Goal: Find specific page/section: Find specific page/section

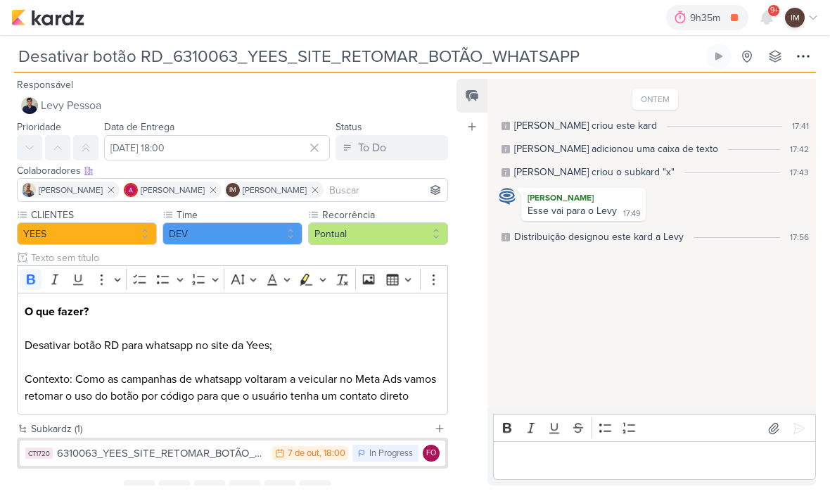
click at [720, 18] on div "9h35m" at bounding box center [707, 18] width 34 height 15
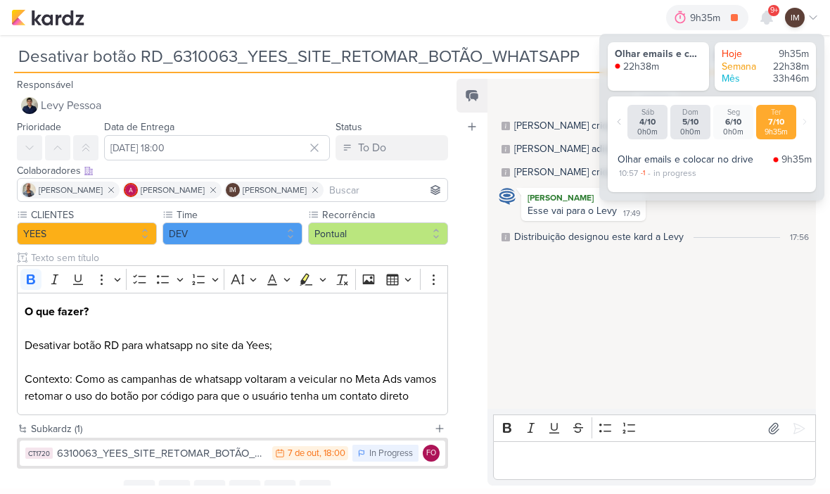
click at [730, 15] on icon at bounding box center [735, 18] width 20 height 20
click at [44, 24] on img at bounding box center [47, 17] width 73 height 17
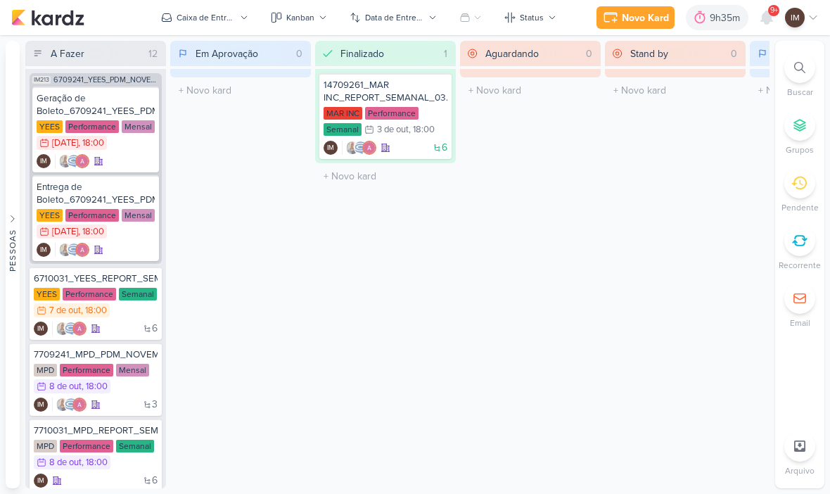
click at [333, 15] on button "Kanban" at bounding box center [298, 17] width 73 height 23
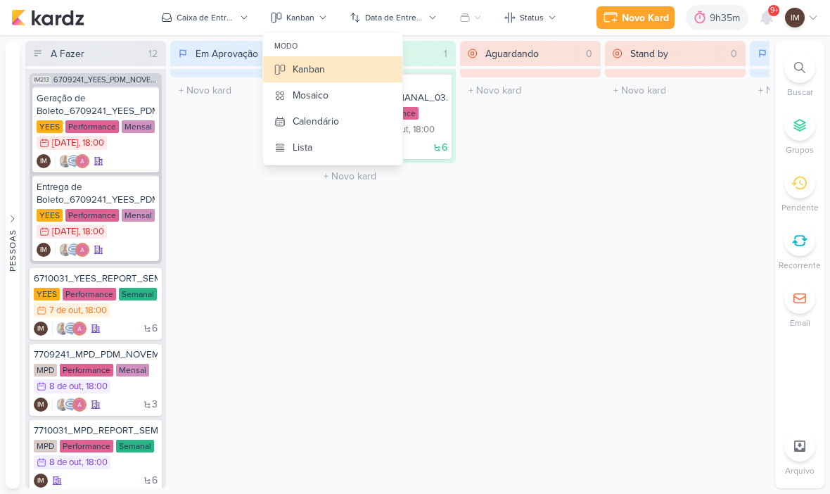
click at [339, 127] on div "Calendário" at bounding box center [316, 121] width 46 height 15
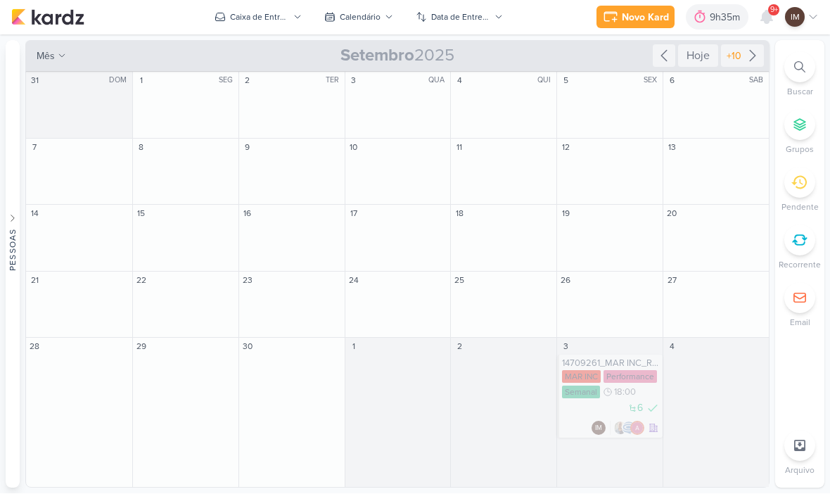
click at [481, 23] on div "Data de Entrega" at bounding box center [460, 17] width 59 height 13
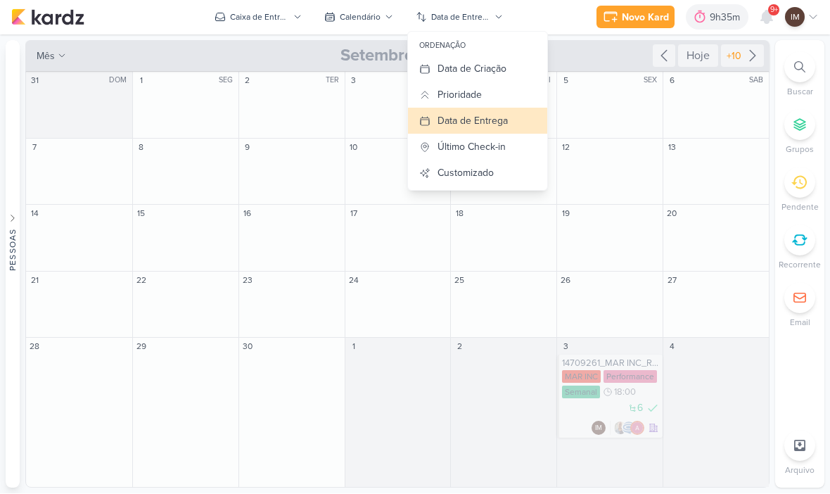
click at [502, 67] on div "Data de Criação" at bounding box center [472, 69] width 69 height 15
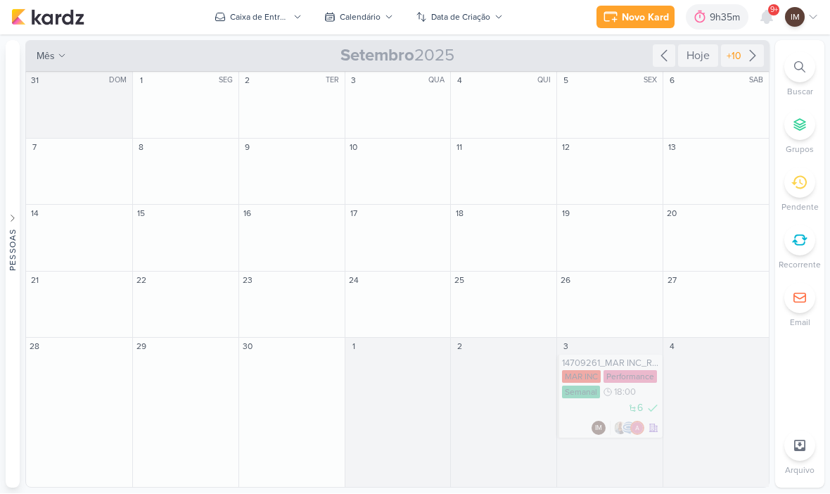
click at [477, 15] on div "Data de Criação" at bounding box center [460, 17] width 59 height 13
click at [747, 66] on div "+10" at bounding box center [742, 56] width 43 height 23
click at [750, 57] on icon at bounding box center [752, 56] width 17 height 17
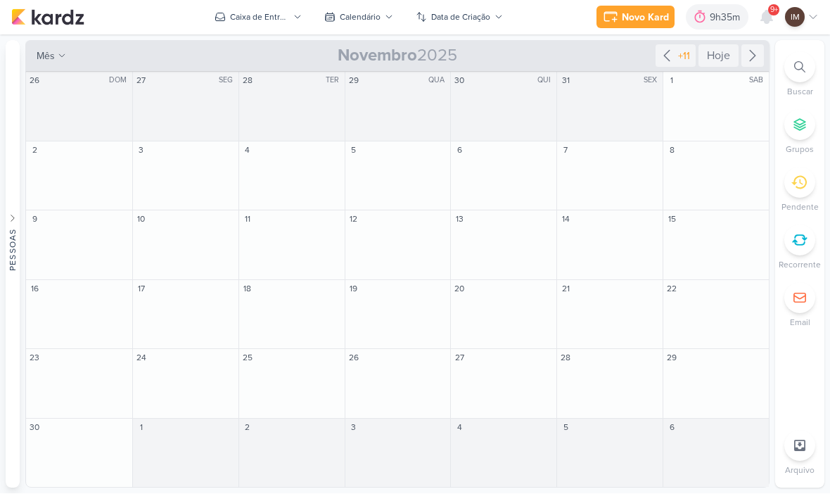
click at [746, 58] on icon at bounding box center [752, 56] width 17 height 17
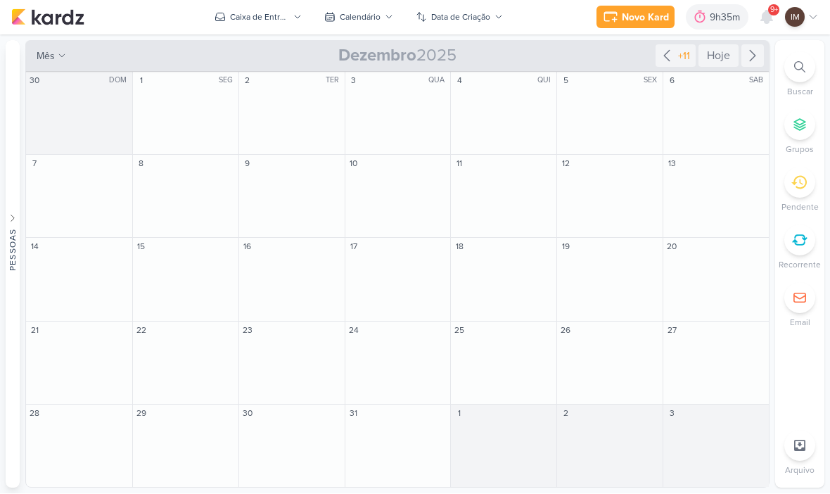
click at [663, 53] on icon at bounding box center [666, 56] width 17 height 17
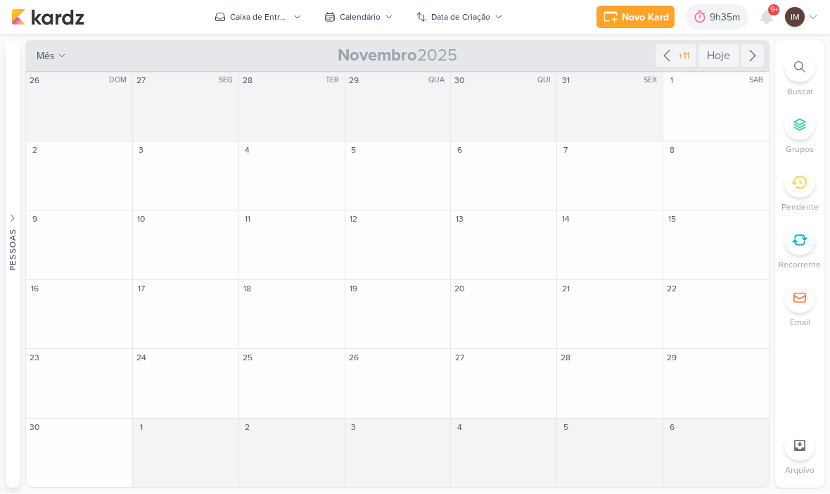
click at [487, 19] on div "Data de Criação" at bounding box center [460, 17] width 59 height 13
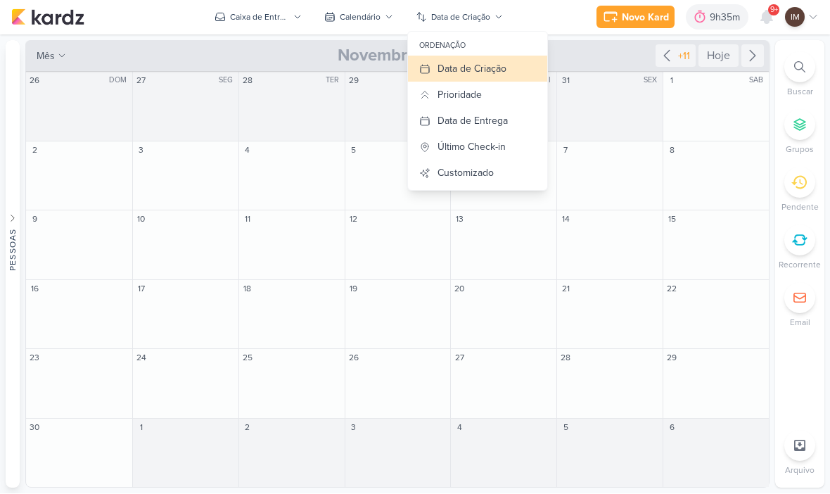
click at [506, 126] on div "Data de Entrega" at bounding box center [473, 121] width 70 height 15
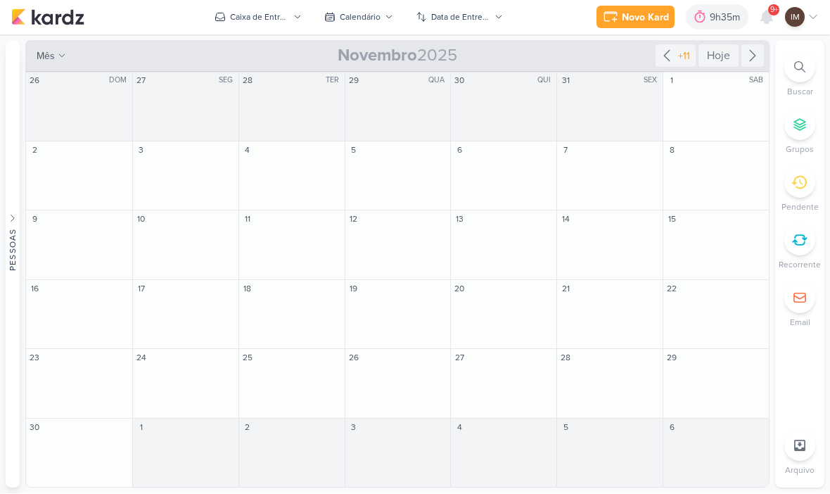
click at [758, 46] on div at bounding box center [752, 56] width 23 height 23
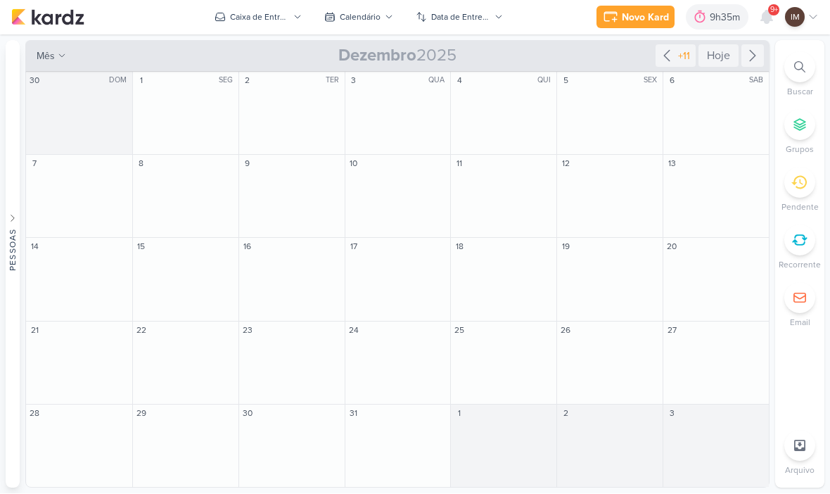
click at [662, 61] on icon at bounding box center [666, 56] width 17 height 17
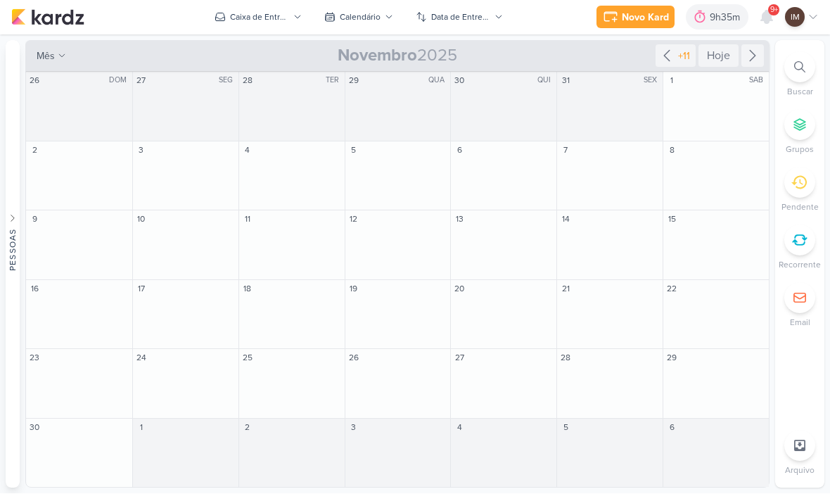
click at [660, 58] on icon at bounding box center [666, 56] width 17 height 17
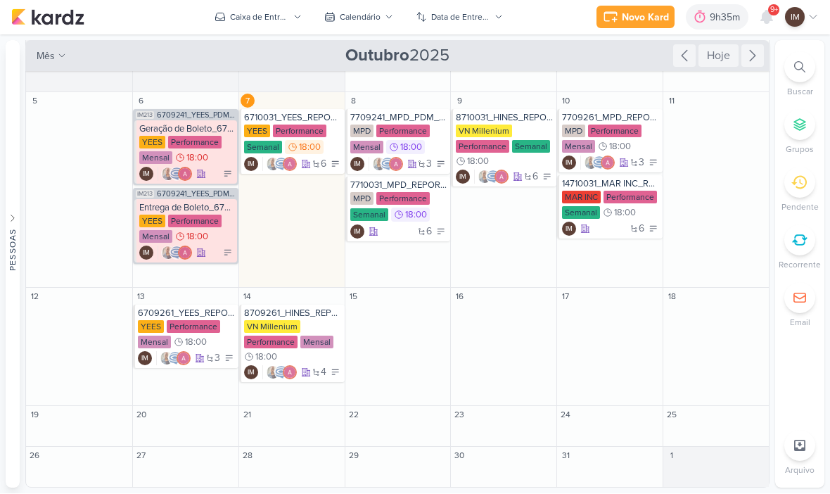
scroll to position [103, 0]
click at [219, 172] on div "IM" at bounding box center [186, 174] width 95 height 14
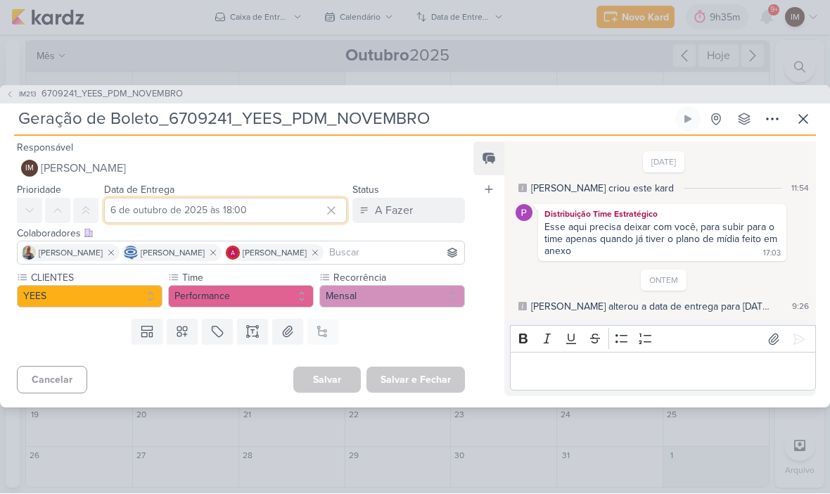
click at [165, 216] on input "6 de outubro de 2025 às 18:00" at bounding box center [225, 210] width 243 height 25
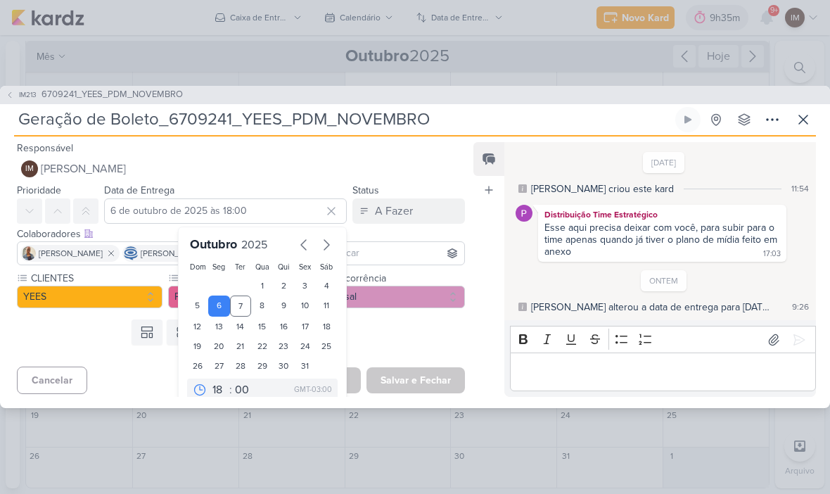
click at [224, 327] on div "13" at bounding box center [219, 327] width 22 height 20
type input "[DATE] 18:00"
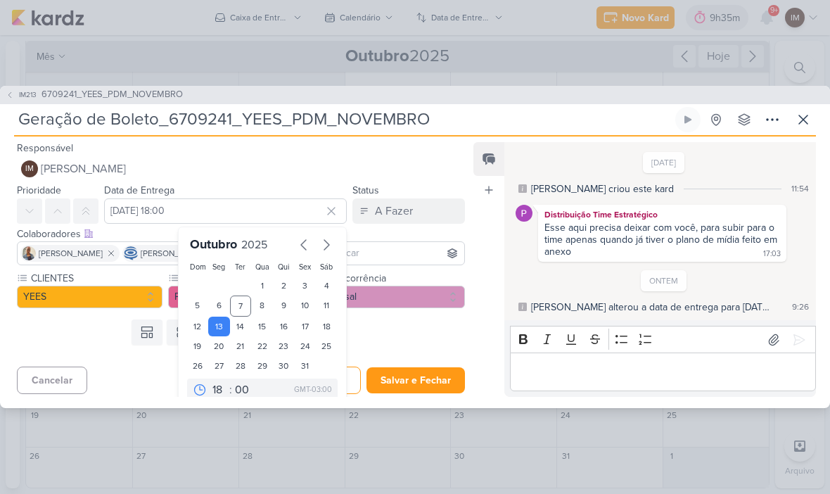
click at [452, 385] on button "Salvar e Fechar" at bounding box center [415, 380] width 98 height 26
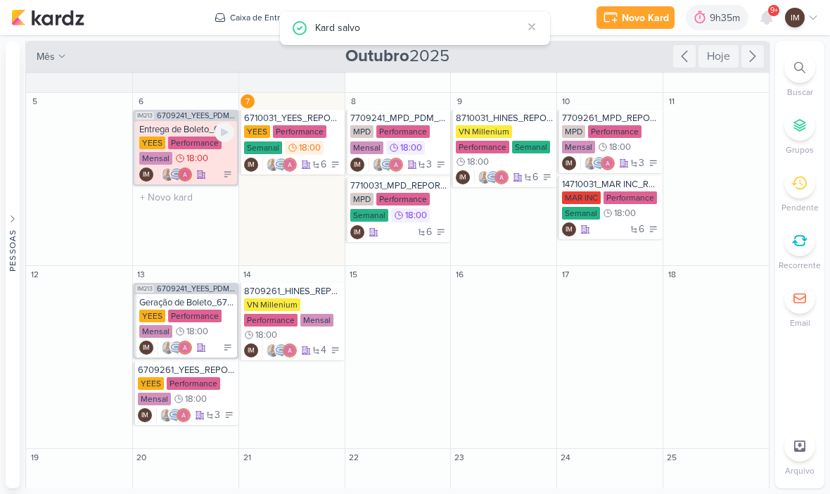
click at [210, 160] on div "YEES Performance Mensal 18:00" at bounding box center [186, 151] width 95 height 30
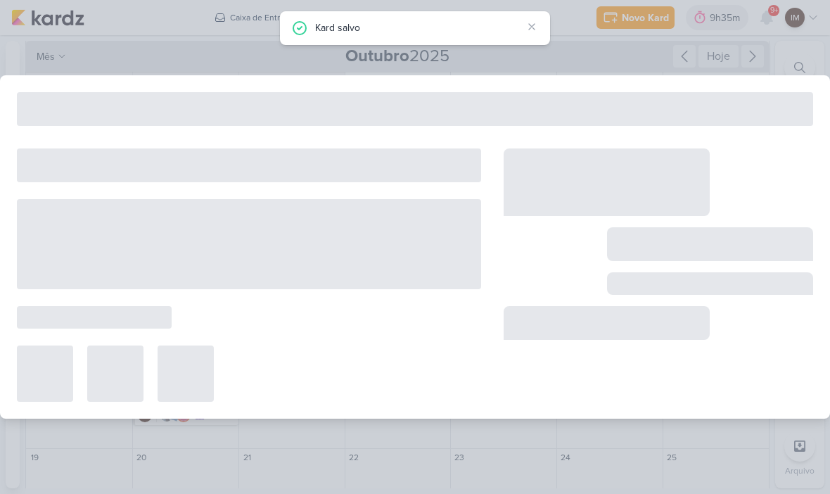
type input "Entrega de Boleto_6709241_YEES_PDM_NOVEMBRO"
type input "6 de outubro de 2025 às 18:00"
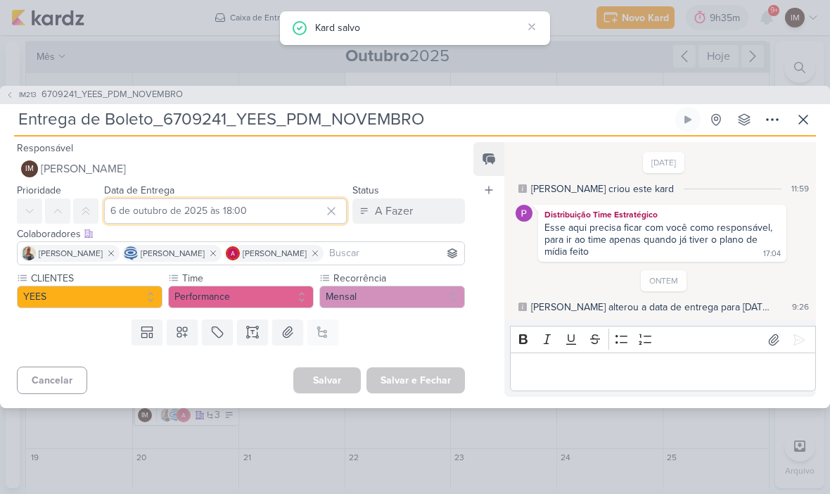
click at [214, 215] on input "6 de outubro de 2025 às 18:00" at bounding box center [225, 210] width 243 height 25
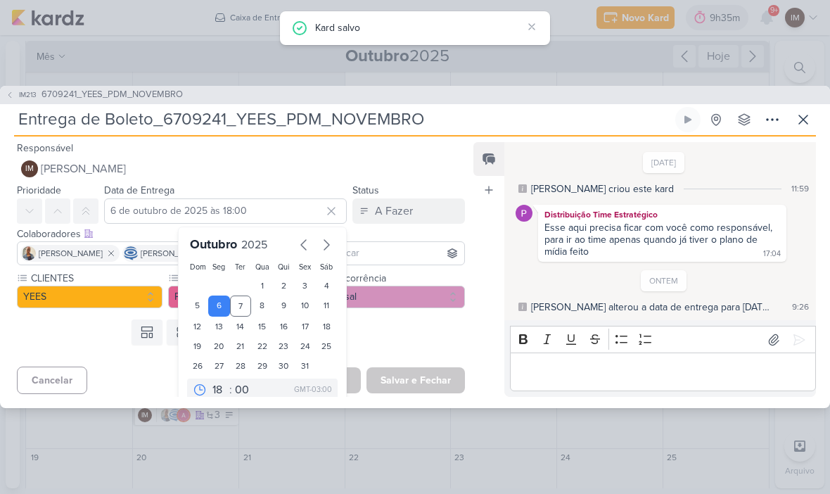
click at [218, 331] on div "13" at bounding box center [219, 327] width 22 height 20
type input "[DATE] 18:00"
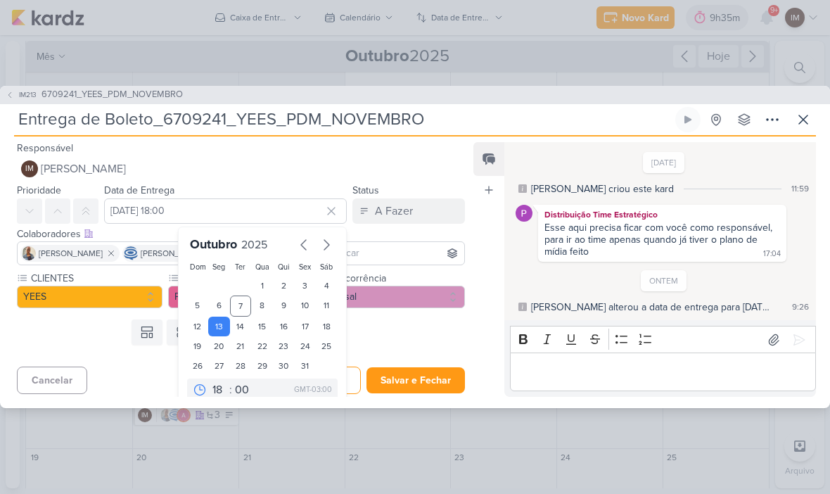
click at [421, 390] on button "Salvar e Fechar" at bounding box center [415, 380] width 98 height 26
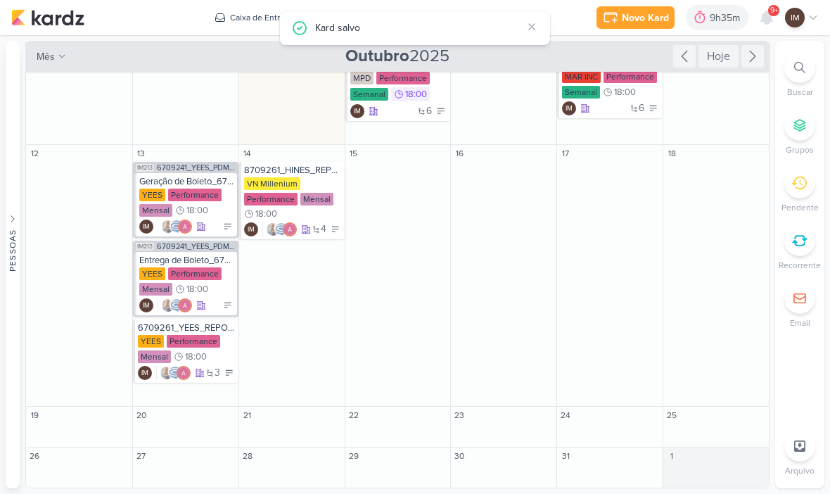
scroll to position [224, 0]
click at [219, 216] on div "YEES Performance Mensal 18:00" at bounding box center [186, 204] width 95 height 30
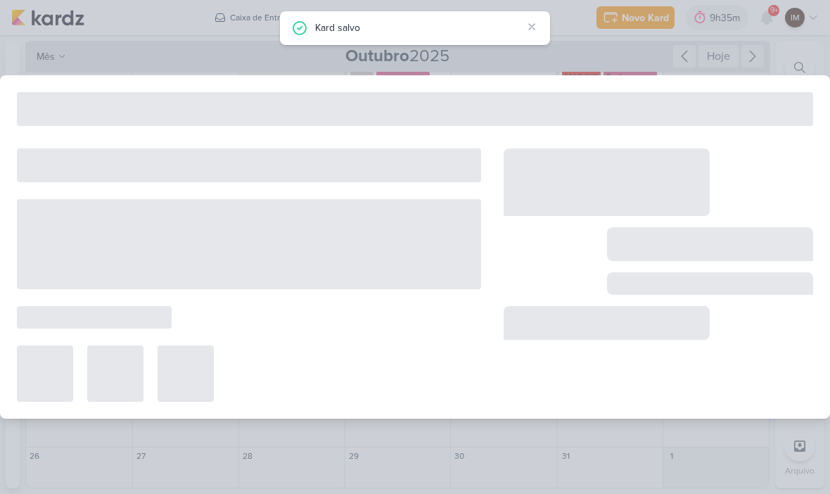
type input "Geração de Boleto_6709241_YEES_PDM_NOVEMBRO"
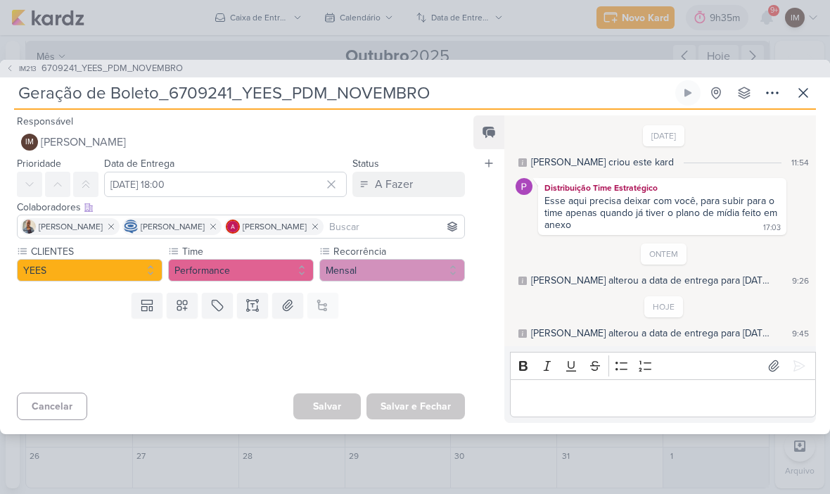
click at [805, 98] on icon at bounding box center [803, 92] width 17 height 17
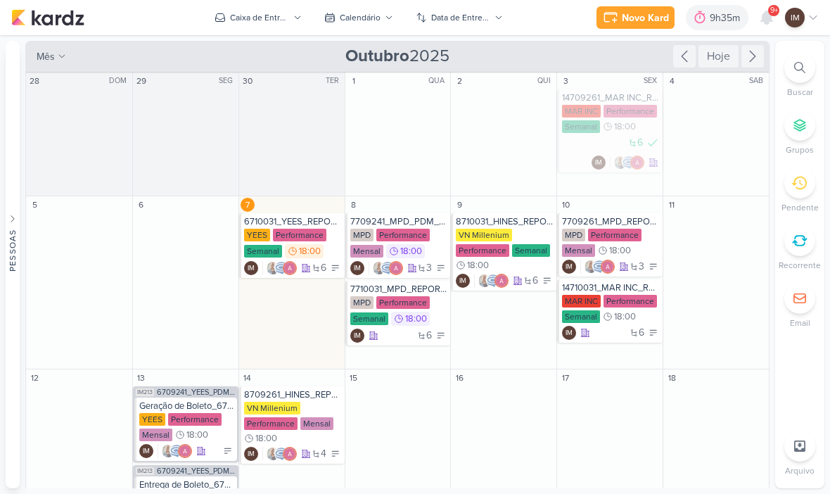
scroll to position [0, 0]
click at [316, 257] on div "18:00" at bounding box center [304, 251] width 39 height 14
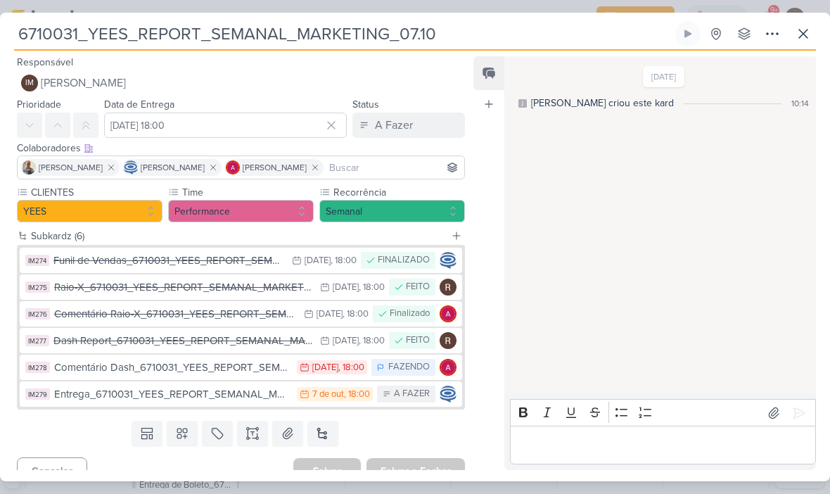
click at [806, 37] on icon at bounding box center [803, 34] width 8 height 8
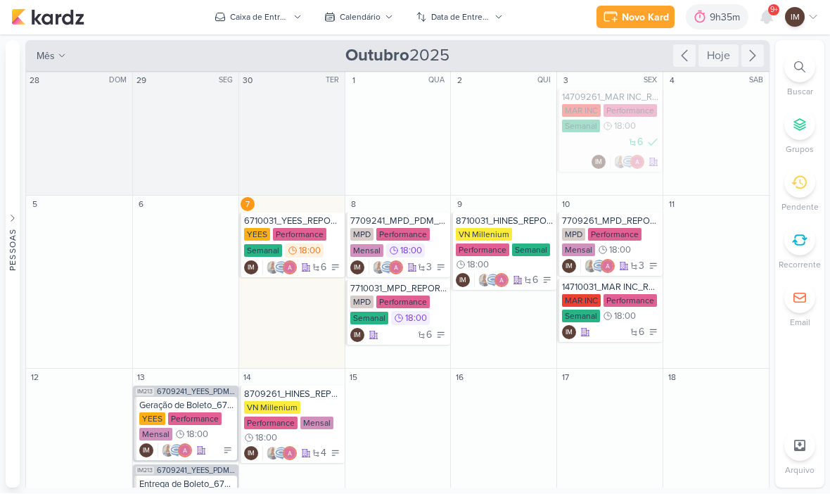
click at [760, 20] on icon at bounding box center [766, 17] width 17 height 17
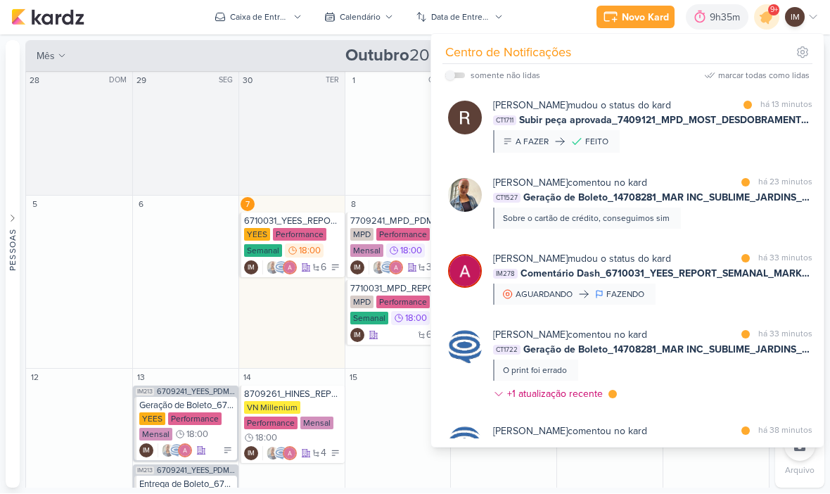
click at [771, 20] on icon at bounding box center [767, 18] width 24 height 24
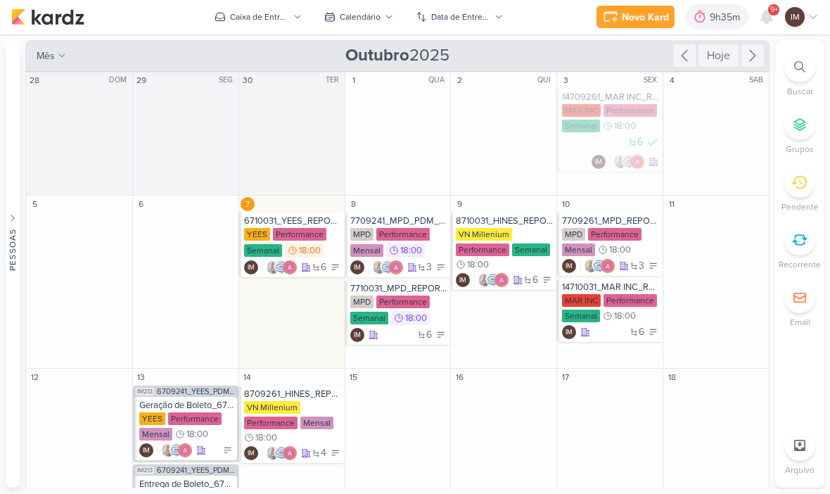
click at [487, 21] on div "Data de Entrega" at bounding box center [460, 17] width 59 height 13
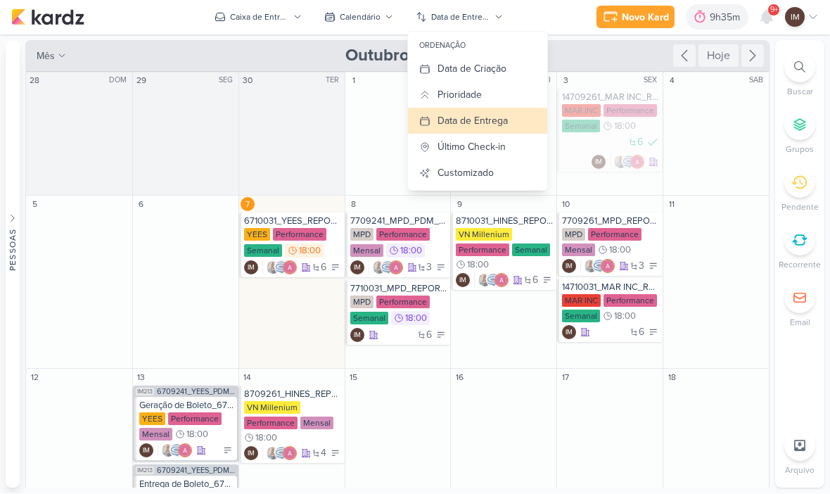
click at [500, 101] on button "Prioridade" at bounding box center [477, 95] width 139 height 26
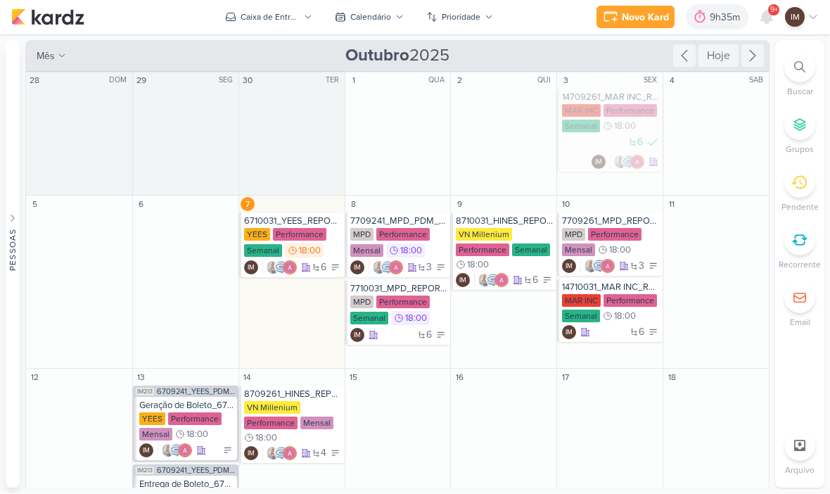
click at [767, 25] on icon at bounding box center [766, 17] width 17 height 17
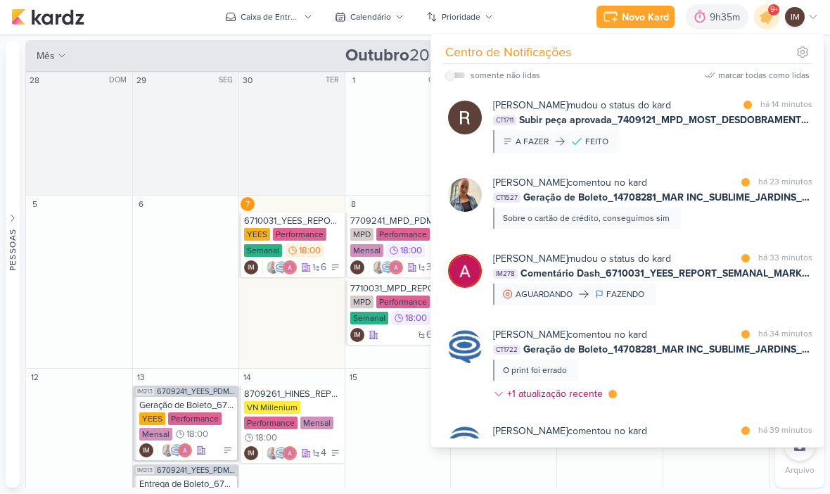
click at [716, 151] on div "Rafael Dornelles mudou o status do kard marcar como lida há 14 minutos CT1711 S…" at bounding box center [652, 125] width 319 height 55
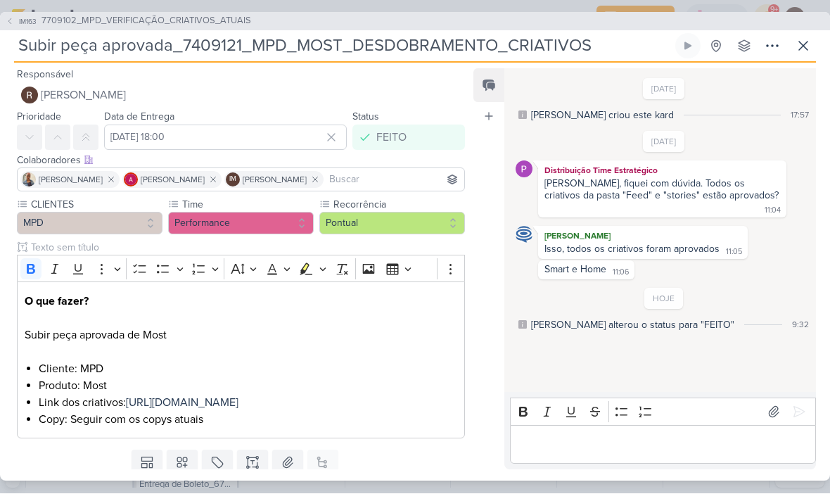
click at [10, 24] on icon at bounding box center [10, 22] width 8 height 8
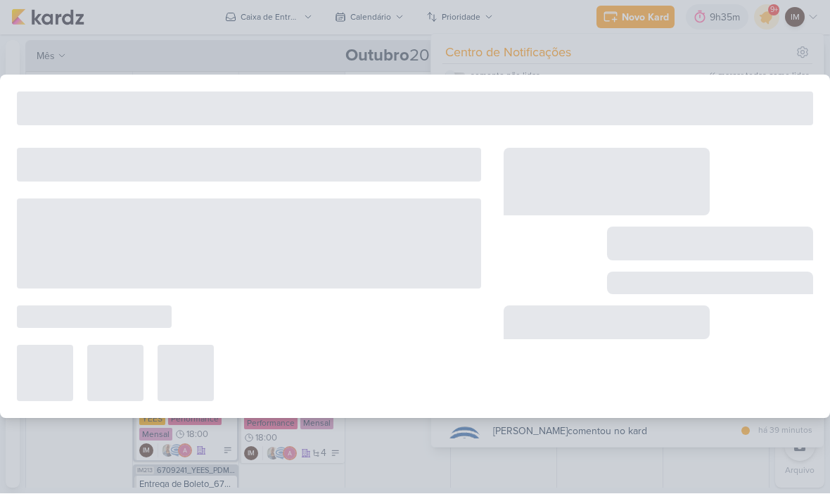
type input "7709102_MPD_VERIFICAÇÃO_CRIATIVOS_ATUAIS"
type input "12 de setembro de 2025 às 18:00"
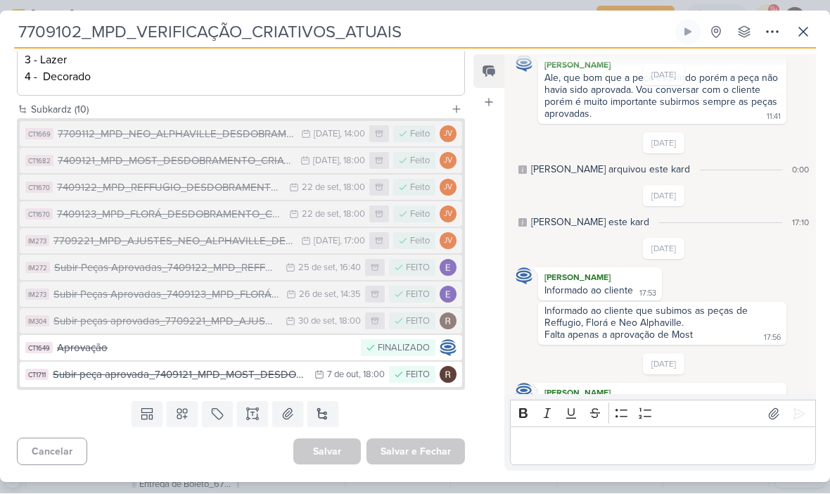
scroll to position [864, 0]
click at [802, 37] on icon at bounding box center [803, 32] width 17 height 17
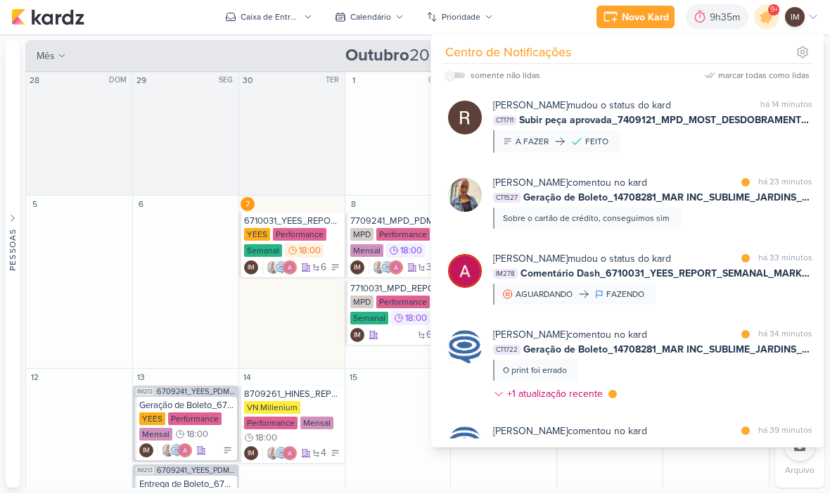
scroll to position [0, 0]
click at [735, 149] on div "Rafael Dornelles mudou o status do kard marcar como não lida há 14 minutos CT17…" at bounding box center [652, 125] width 319 height 55
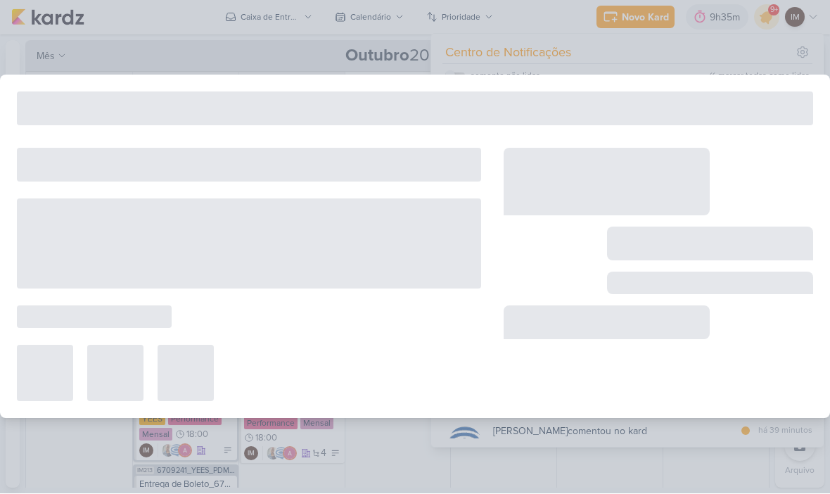
click at [736, 153] on div at bounding box center [659, 274] width 310 height 253
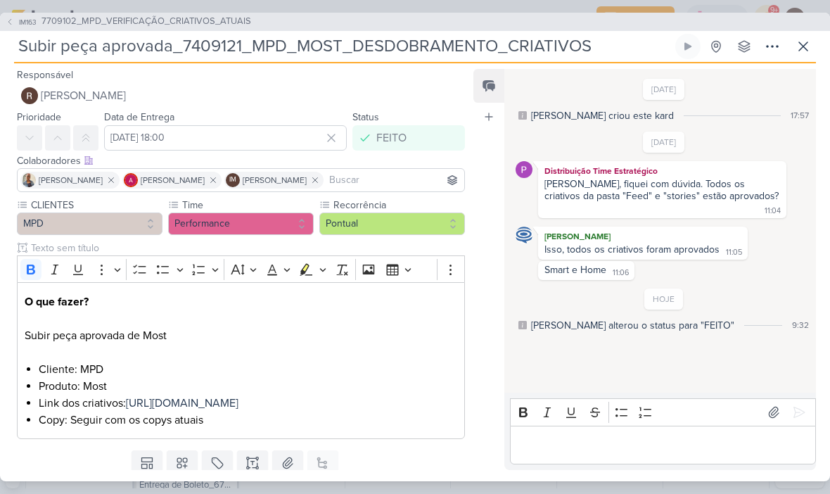
click at [15, 20] on button "IM163 7709102_MPD_VERIFICAÇÃO_CRIATIVOS_ATUAIS" at bounding box center [128, 22] width 245 height 14
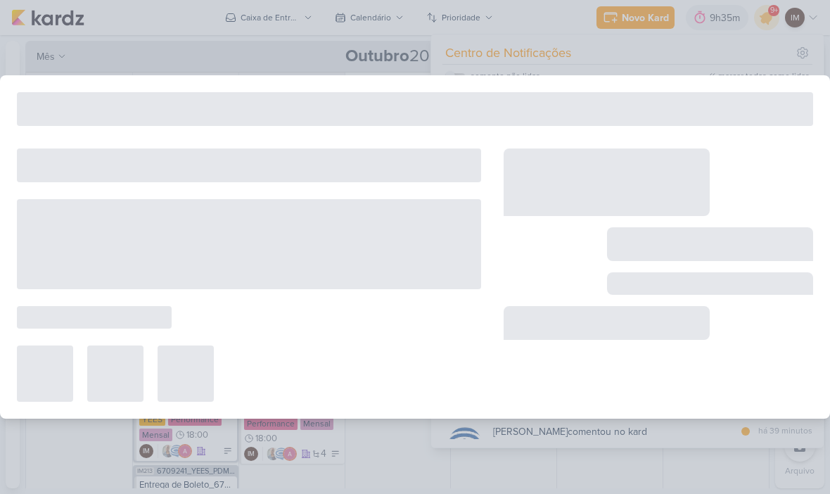
type input "7709102_MPD_VERIFICAÇÃO_CRIATIVOS_ATUAIS"
type input "12 de setembro de 2025 às 18:00"
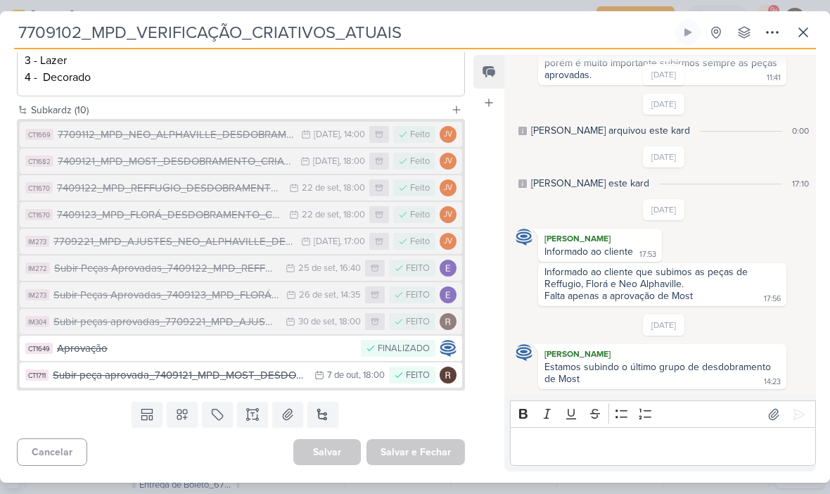
scroll to position [927, 0]
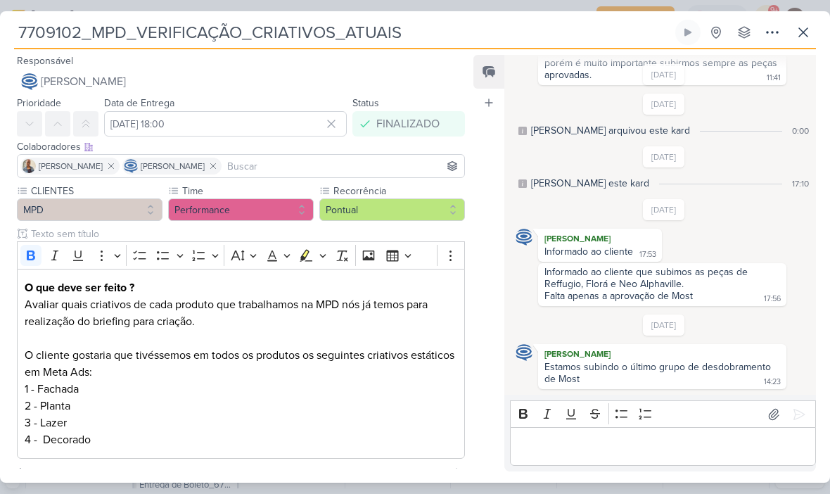
click at [798, 31] on icon at bounding box center [803, 32] width 17 height 17
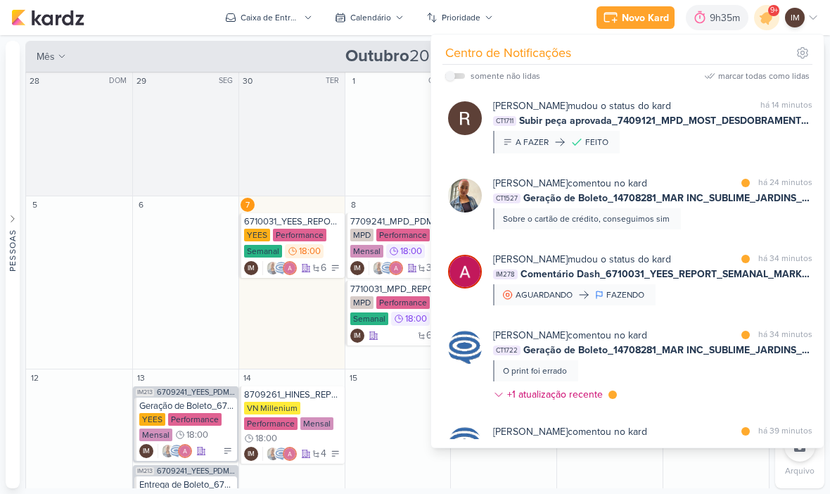
click at [115, 70] on div "mês m Mês Semana Outubro 2025 Hoje" at bounding box center [397, 56] width 744 height 31
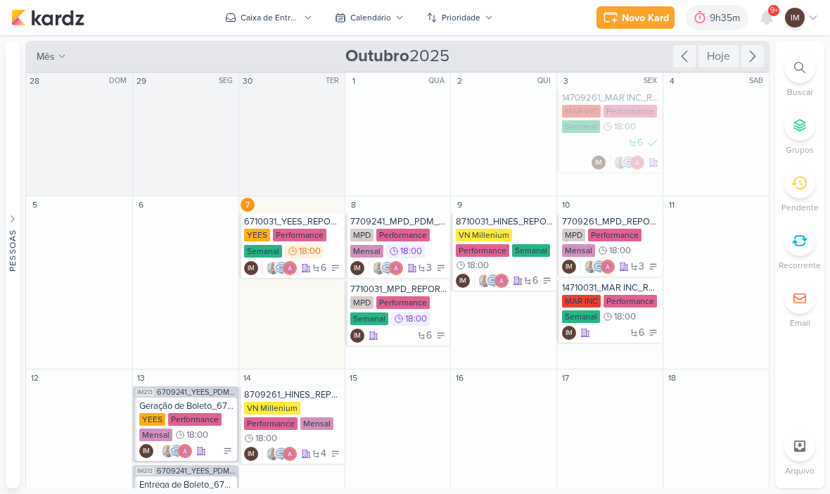
click at [384, 24] on button "Calendário" at bounding box center [369, 17] width 86 height 23
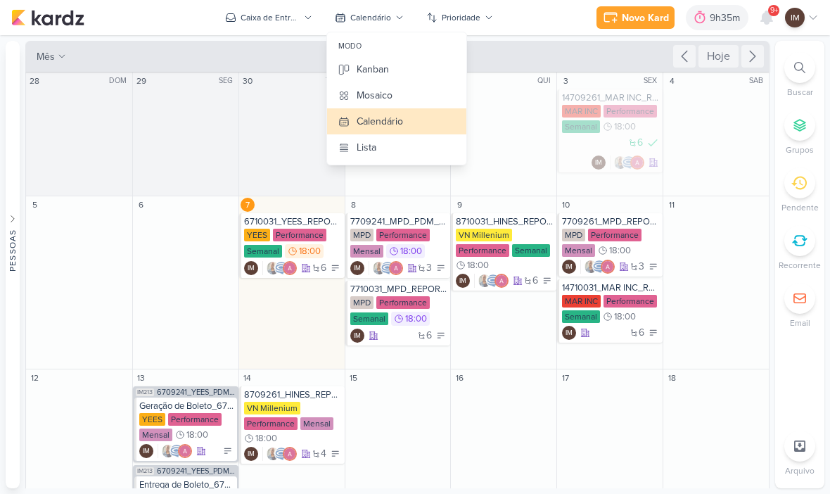
click at [410, 66] on button "Kanban" at bounding box center [396, 69] width 139 height 26
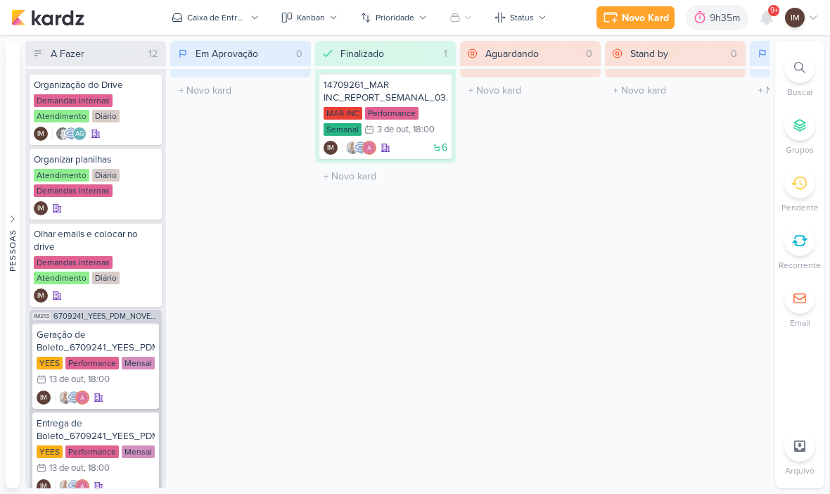
click at [199, 23] on div "Caixa de Entrada" at bounding box center [216, 17] width 59 height 13
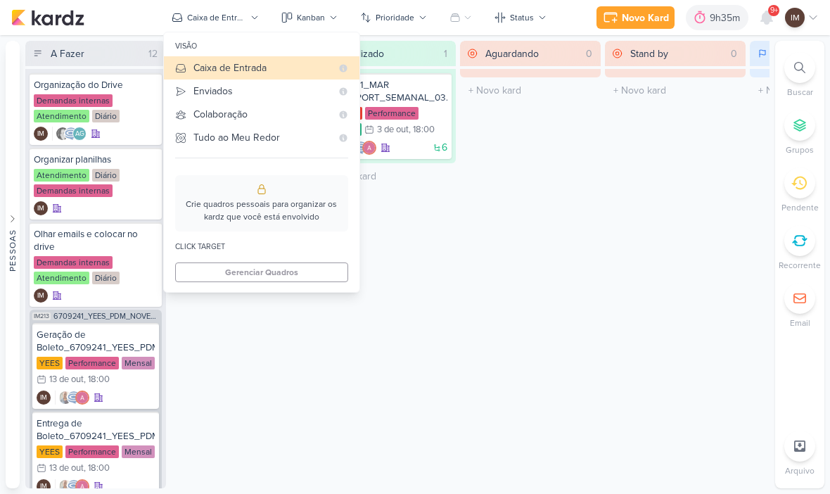
click at [193, 95] on div "Enviados" at bounding box center [262, 91] width 138 height 15
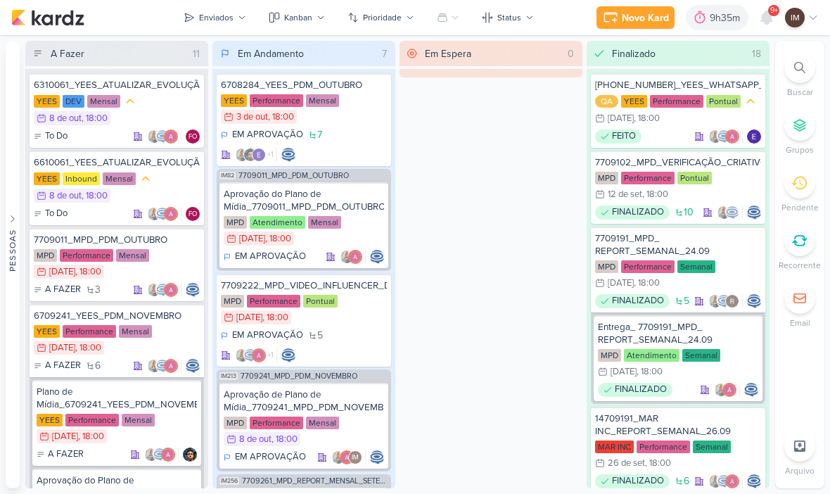
click at [308, 15] on div "Kanban" at bounding box center [298, 17] width 28 height 13
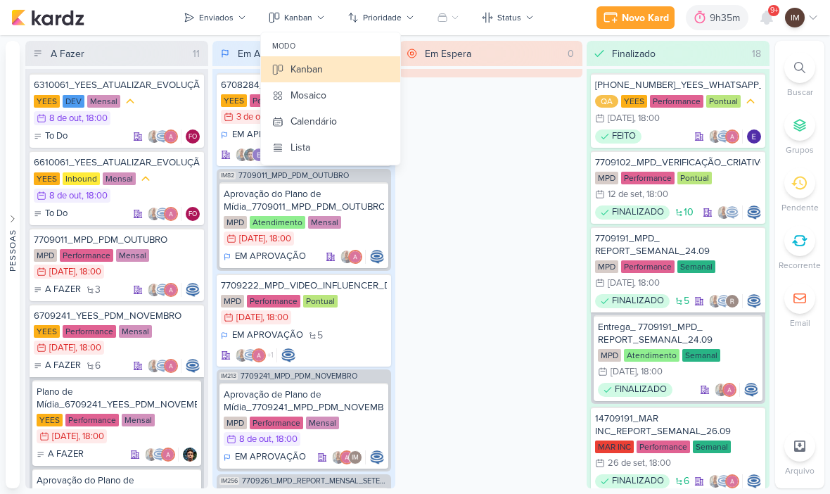
click at [358, 116] on button "Calendário" at bounding box center [330, 121] width 139 height 26
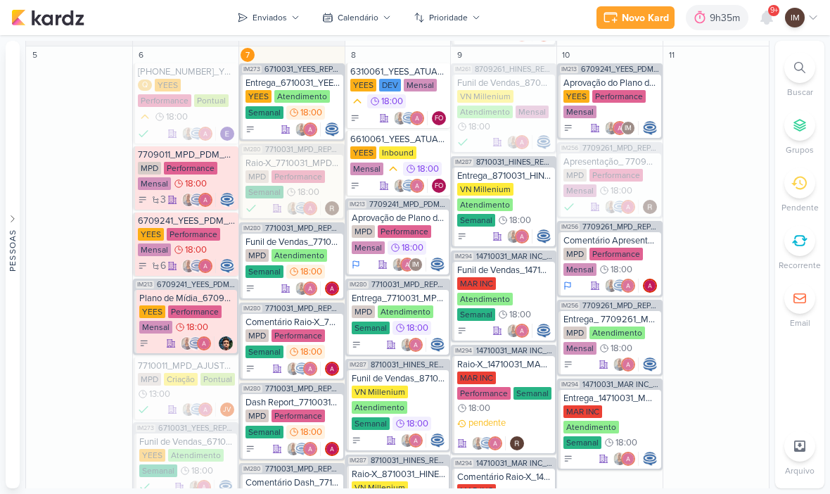
scroll to position [847, 0]
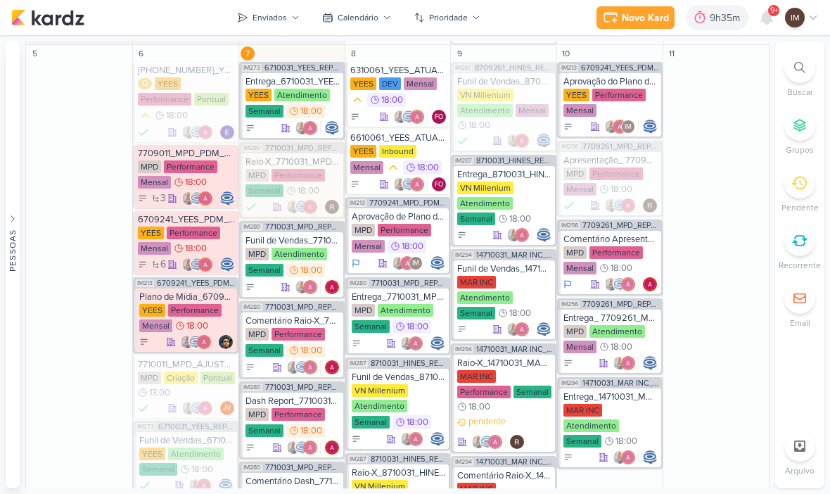
click at [808, 46] on ul "Buscar Grupos Pendente Recorrente Email Arquivo" at bounding box center [799, 264] width 49 height 447
click at [798, 68] on icon at bounding box center [799, 67] width 11 height 11
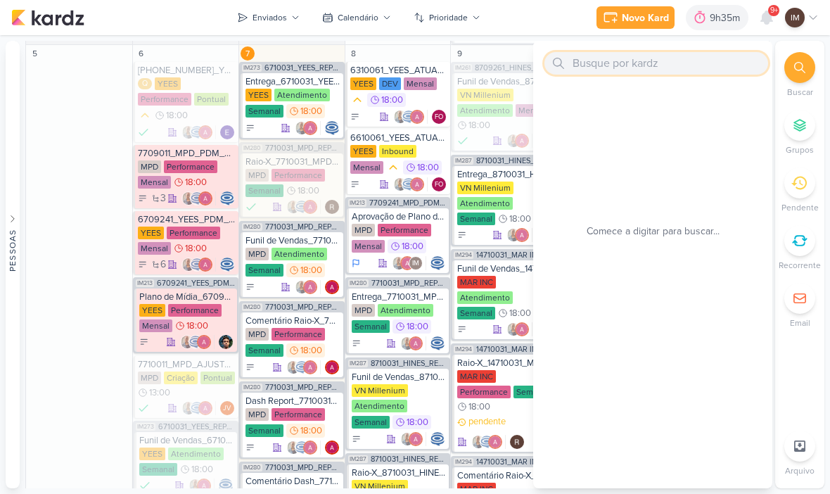
click at [677, 60] on input "text" at bounding box center [656, 63] width 224 height 23
click at [592, 66] on input "text" at bounding box center [656, 63] width 224 height 23
paste input "7409171_MPD_ANDROMEDA_DESDOBRAMENTO_PLANTAS"
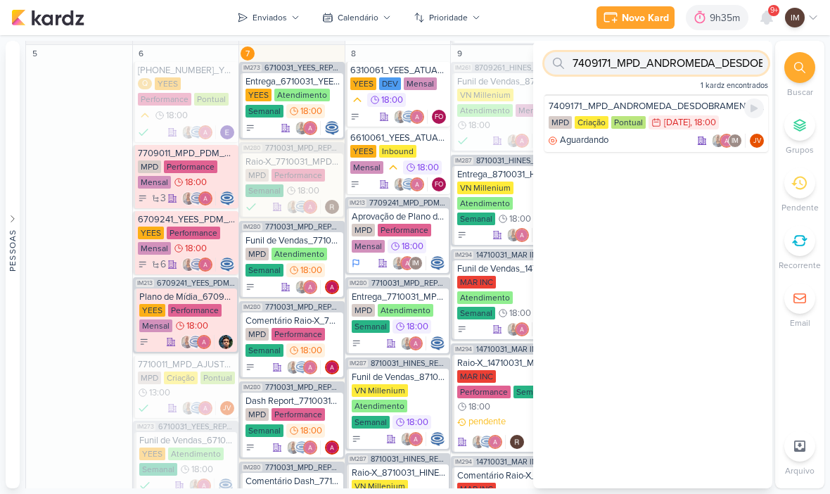
type input "7409171_MPD_ANDROMEDA_DESDOBRAMENTO_PLANTAS"
click at [663, 143] on div "Aguardando IM JV" at bounding box center [656, 141] width 215 height 14
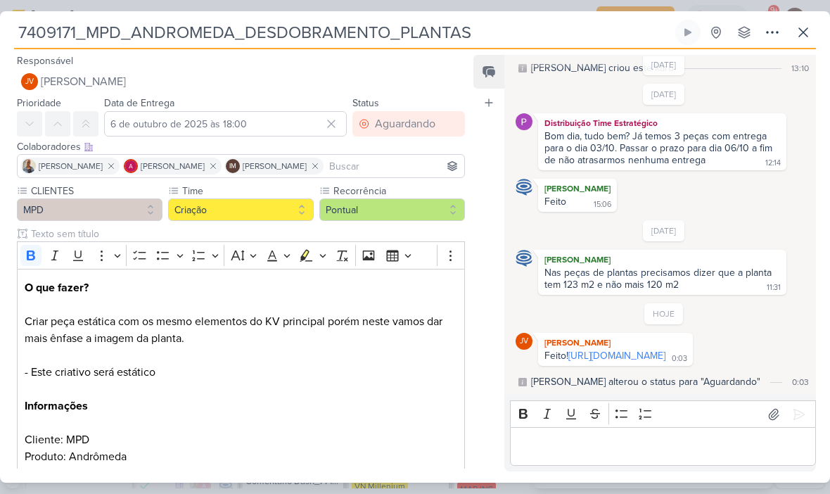
scroll to position [58, 0]
click at [791, 28] on button at bounding box center [803, 32] width 25 height 25
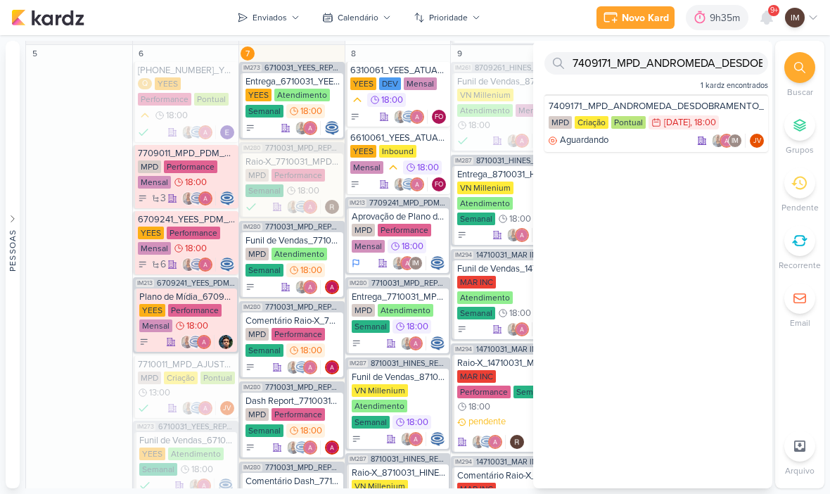
click at [795, 63] on icon at bounding box center [799, 67] width 11 height 11
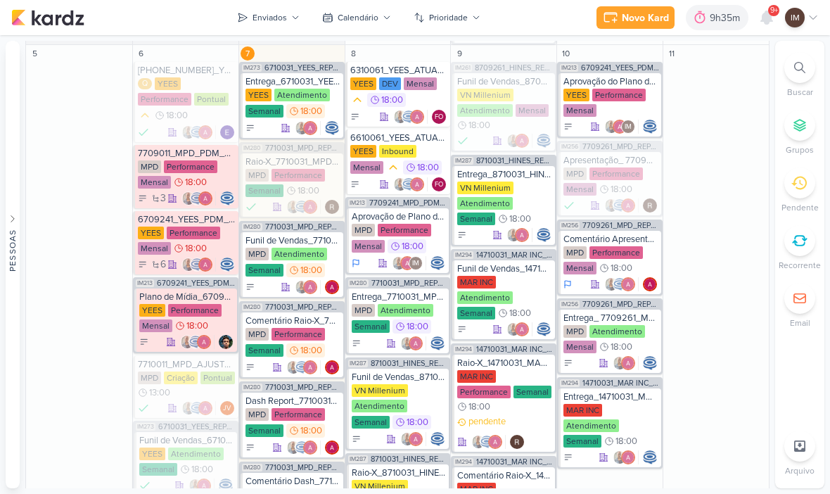
click at [798, 68] on icon at bounding box center [799, 67] width 11 height 11
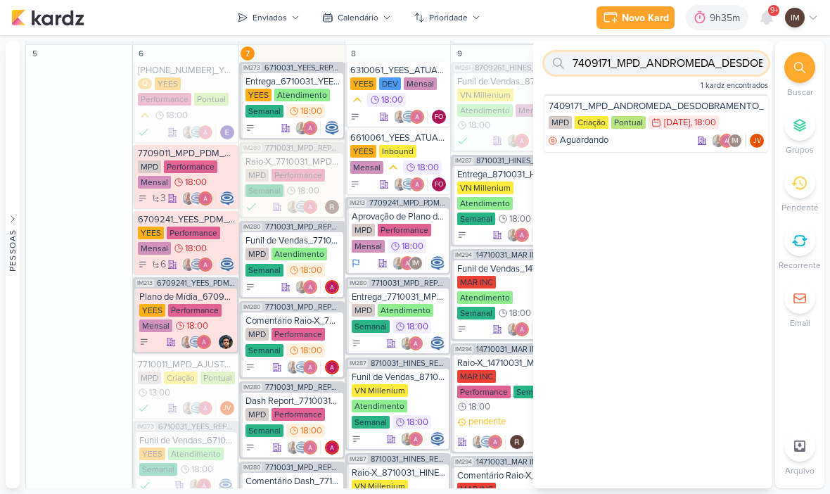
click at [741, 55] on input "7409171_MPD_ANDROMEDA_DESDOBRAMENTO_PLANTAS" at bounding box center [656, 63] width 224 height 23
click at [659, 70] on input "text" at bounding box center [656, 63] width 224 height 23
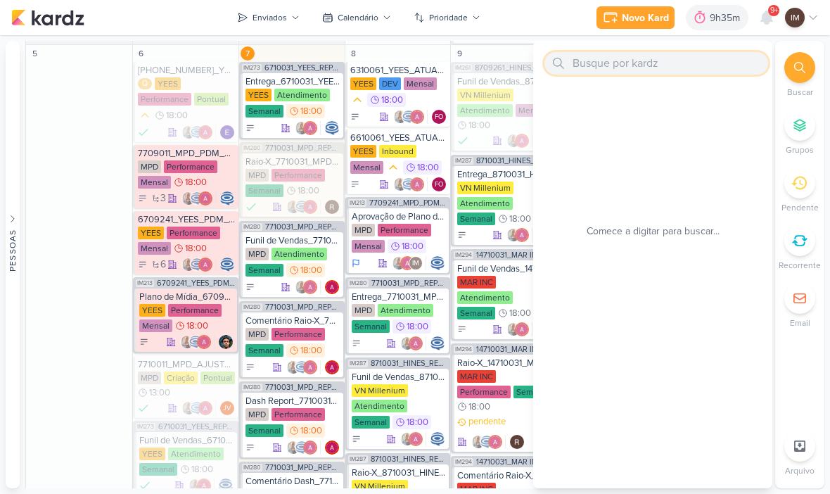
click at [658, 56] on input "text" at bounding box center [656, 63] width 224 height 23
paste input "7409172_MPD_ANDROMEDA_DESDOBRAMENTO_INSTITUCIONAL_LOCALIZAÇÃO"
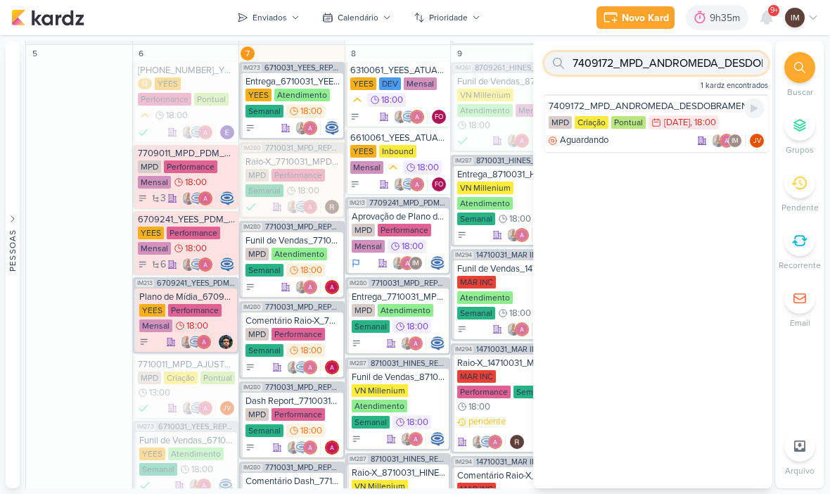
type input "7409172_MPD_ANDROMEDA_DESDOBRAMENTO_INSTITUCIONAL_LOCALIZAÇÃO"
click at [649, 141] on div "Aguardando IM JV" at bounding box center [656, 141] width 215 height 14
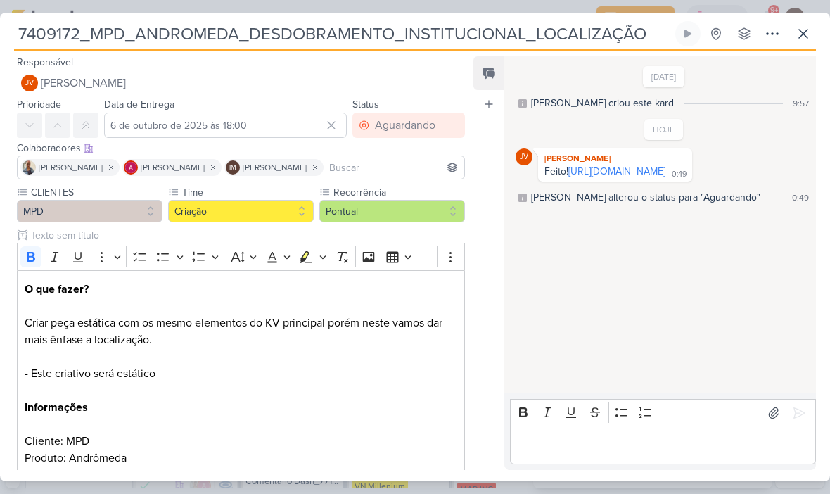
scroll to position [0, 0]
click at [808, 30] on icon at bounding box center [803, 33] width 17 height 17
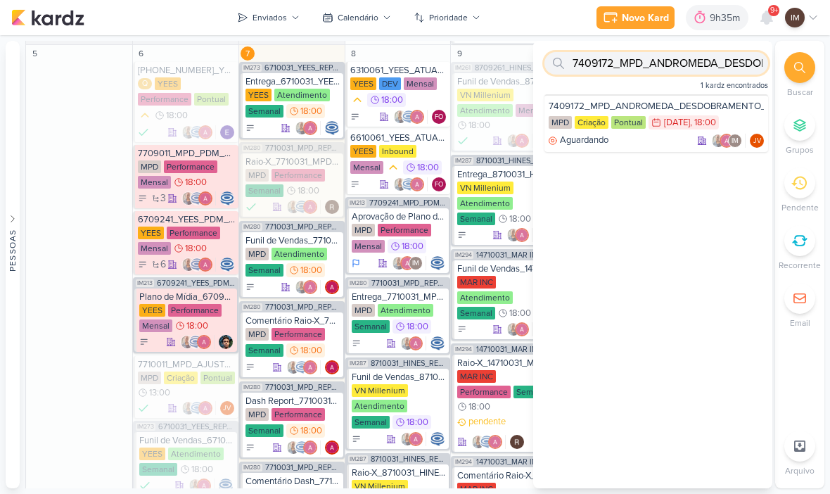
click at [736, 60] on input "7409172_MPD_ANDROMEDA_DESDOBRAMENTO_INSTITUCIONAL_LOCALIZAÇÃO" at bounding box center [656, 63] width 224 height 23
click at [739, 60] on input "7409172_MPD_ANDROMEDA_DESDOBRAMENTO_INSTITUCIONAL_LOCALIZAÇÃO" at bounding box center [656, 63] width 224 height 23
click at [740, 65] on input "7409172_MPD_ANDROMEDA_DESDOBRAMENTO_INSTITUCIONAL_LOCALIZAÇÃO" at bounding box center [656, 63] width 224 height 23
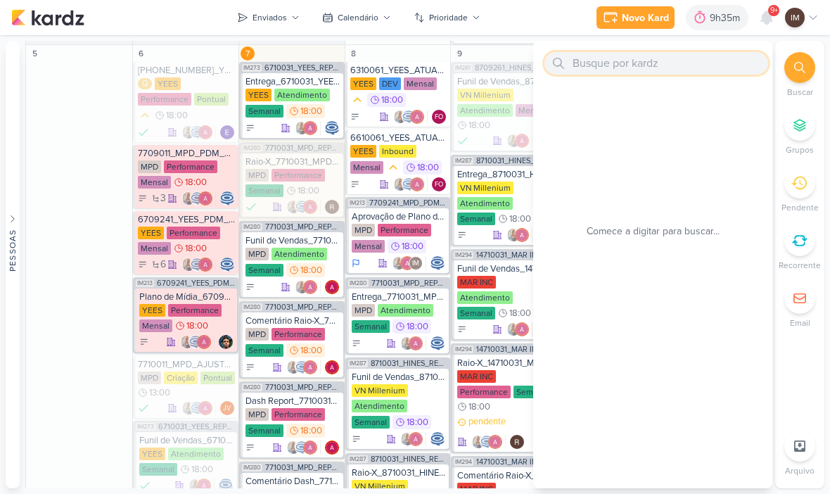
paste input "6310063_YEES_SITE_RETOMAR_BOTÃO_WHATSAPP"
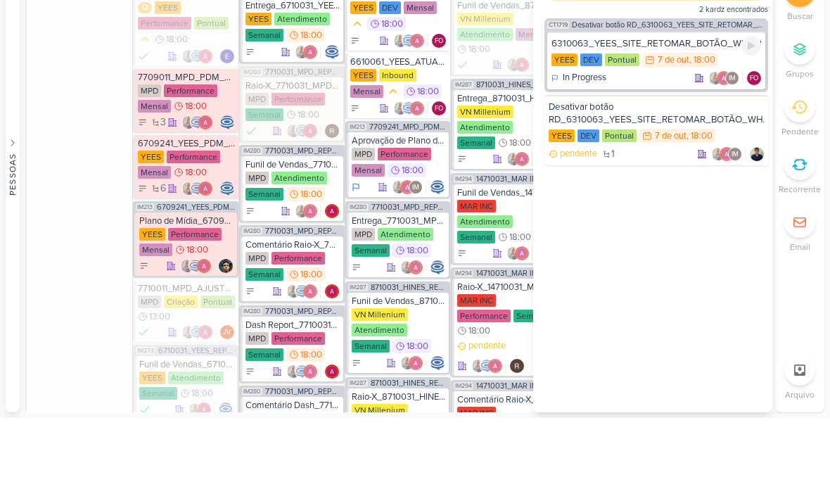
type input "6310063_YEES_SITE_RETOMAR_BOTÃO_WHATSAPP"
click at [741, 108] on div "6310063_YEES_SITE_RETOMAR_BOTÃO_WHATSAPP YEES DEV Pontual 7/10 7 de out , 18:00…" at bounding box center [656, 137] width 218 height 58
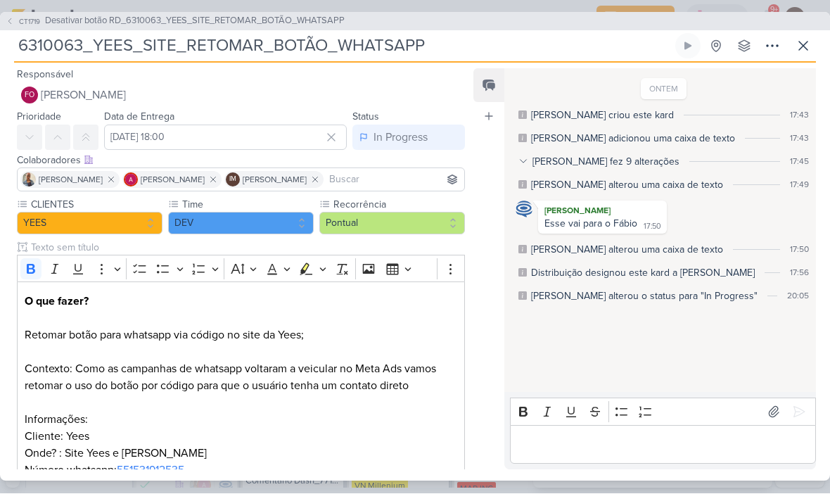
click at [791, 46] on button at bounding box center [803, 46] width 25 height 25
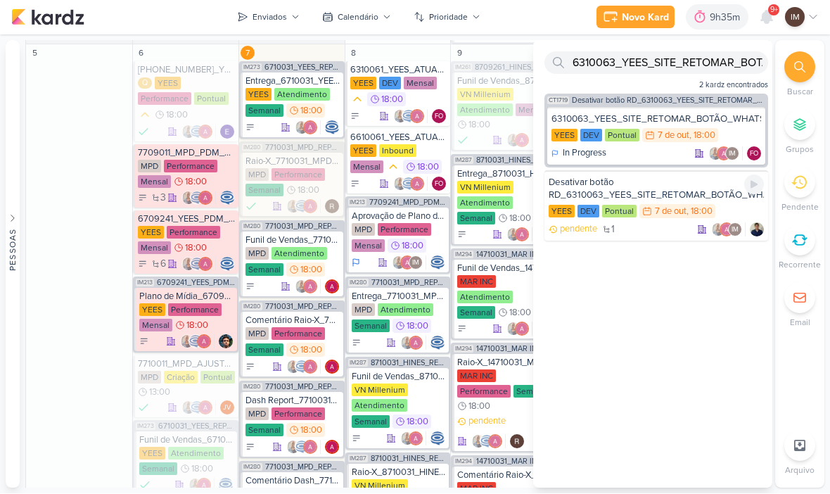
click at [637, 182] on div "Desativar botão RD_6310063_YEES_SITE_RETOMAR_BOTÃO_WHATSAPP" at bounding box center [656, 189] width 215 height 25
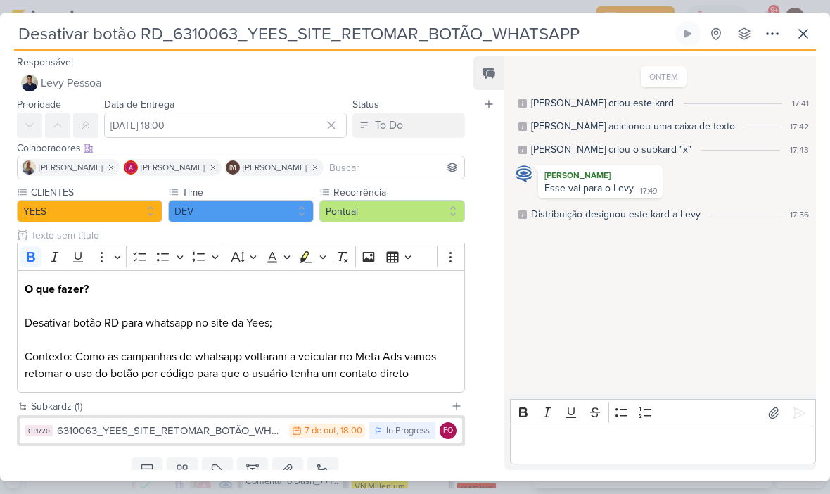
click at [802, 32] on icon at bounding box center [803, 34] width 8 height 8
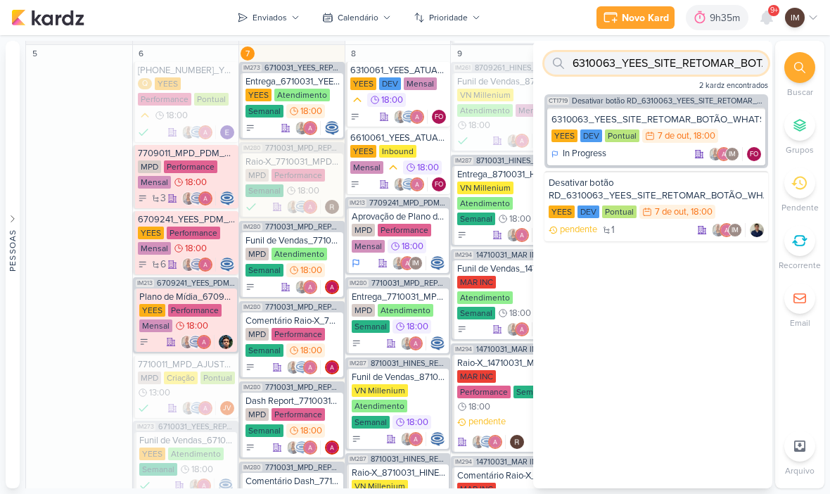
click at [713, 72] on input "6310063_YEES_SITE_RETOMAR_BOTÃO_WHATSAPP" at bounding box center [656, 63] width 224 height 23
click at [713, 63] on input "6310063_YEES_SITE_RETOMAR_BOTÃO_WHATSAPP" at bounding box center [656, 63] width 224 height 23
click at [713, 65] on input "6310063_YEES_SITE_RETOMAR_BOTÃO_WHATSAPP" at bounding box center [656, 63] width 224 height 23
click at [655, 60] on input "6310063_YEES_SITE_RETOMAR_BOTÃO_WHATSAPP" at bounding box center [656, 63] width 224 height 23
click at [687, 56] on input "text" at bounding box center [656, 63] width 224 height 23
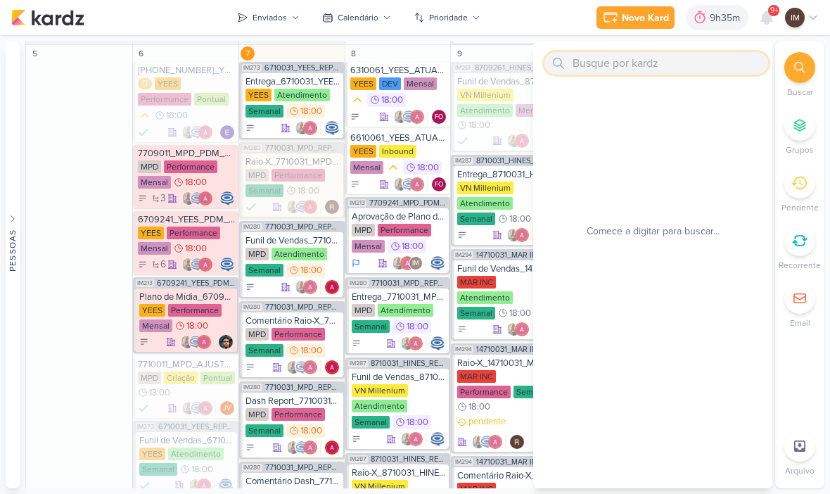
click at [599, 62] on input "text" at bounding box center [656, 63] width 224 height 23
paste input "6310062_YEES_RETIRAR_POUP-UP_SITE_SEU_DINHEIRO_VALE_MAIS"
click at [601, 60] on input "6310062_YEES_RETIRAR_POUP-UP_SITE_SE" at bounding box center [656, 63] width 224 height 23
click at [602, 60] on input "6310062_YEES_RETIRAR_POUP-UP_SITE_SE" at bounding box center [656, 63] width 224 height 23
type input "6310062"
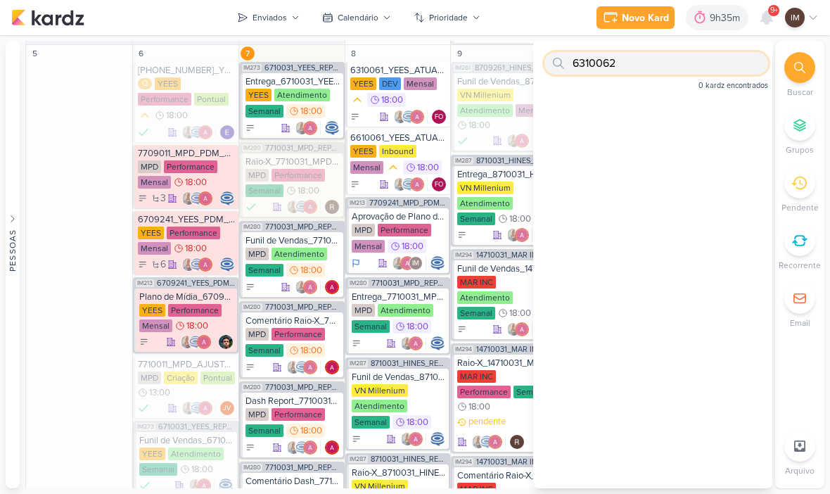
click at [719, 65] on input "6310062" at bounding box center [656, 63] width 224 height 23
click at [717, 68] on input "6310062" at bounding box center [656, 63] width 224 height 23
click at [714, 65] on input "text" at bounding box center [656, 63] width 224 height 23
click at [585, 68] on input "text" at bounding box center [656, 63] width 224 height 23
paste input "6710062_YEES_PAUSAR_CAMPANHA_ SEU_DINHEIRO_VALE_MAIS"
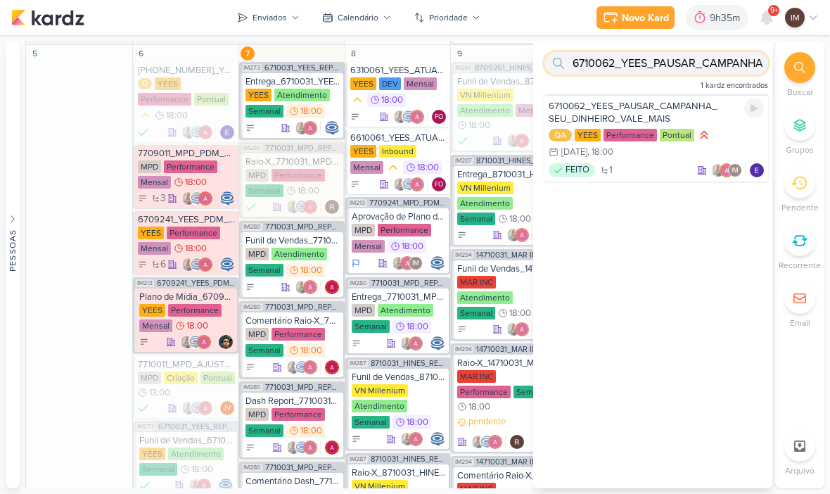
type input "6710062_YEES_PAUSAR_CAMPANHA_ SEU_DINHEIRO_VALE_MAIS"
click at [640, 104] on div "6710062_YEES_PAUSAR_CAMPANHA_ SEU_DINHEIRO_VALE_MAIS" at bounding box center [656, 112] width 215 height 25
